Goal: Check status: Check status

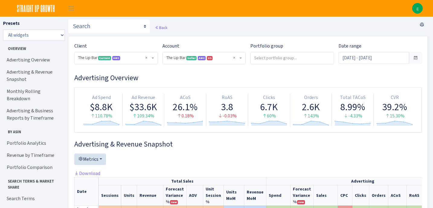
select select "2713864224225319"
click at [415, 57] on span at bounding box center [415, 57] width 5 height 5
click at [394, 58] on input "[DATE] - [DATE]" at bounding box center [374, 57] width 71 height 11
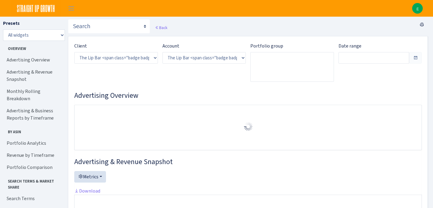
select select "2713864224225319"
type input "[DATE] - [DATE]"
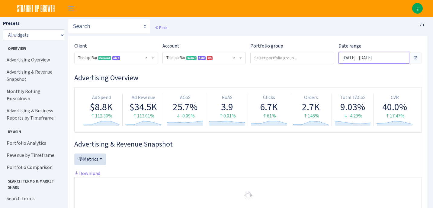
click at [395, 56] on input "[DATE] - [DATE]" at bounding box center [374, 57] width 71 height 11
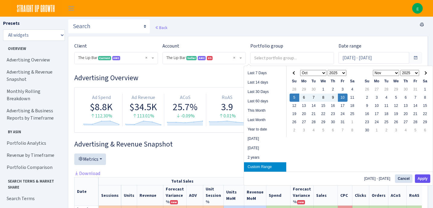
click at [422, 177] on button "Apply" at bounding box center [422, 178] width 15 height 8
type input "Oct 5, 2025 - Oct 10, 2025"
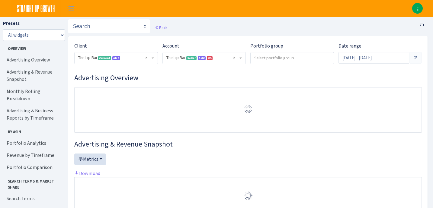
select select "2713864224225319"
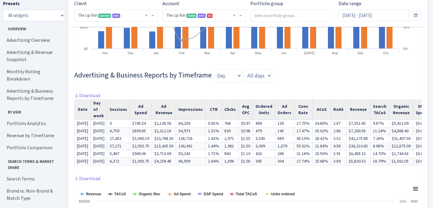
scroll to position [487, 0]
